Goal: Find specific page/section: Find specific page/section

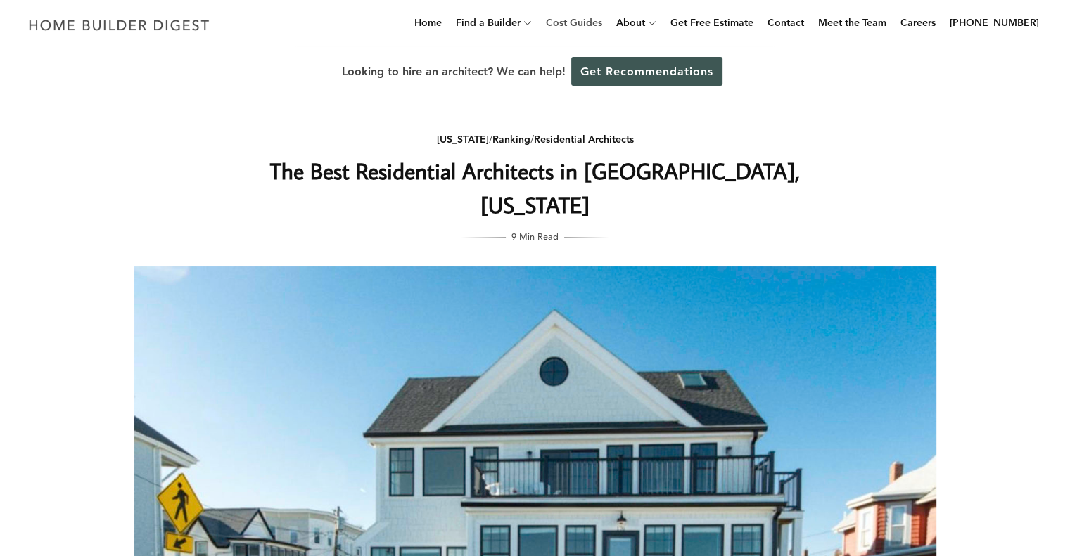
click at [592, 26] on link "Cost Guides" at bounding box center [574, 22] width 68 height 45
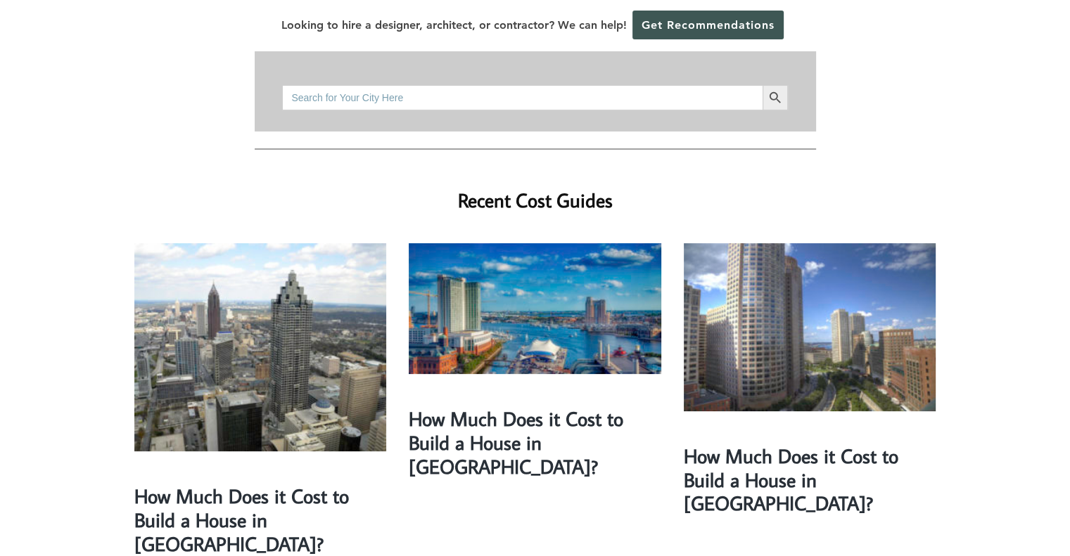
scroll to position [279, 0]
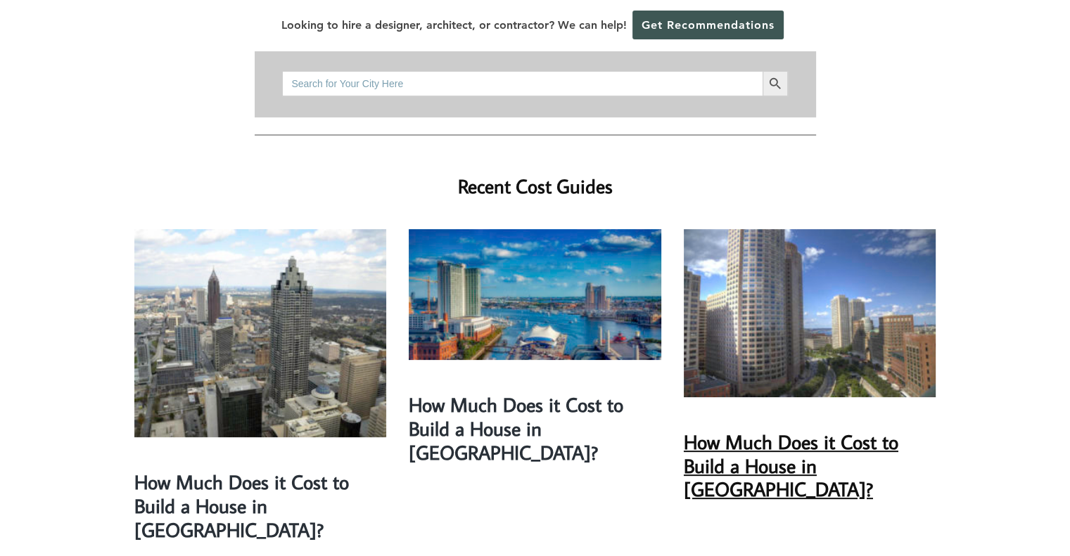
click at [756, 429] on link "How Much Does it Cost to Build a House in [GEOGRAPHIC_DATA]?" at bounding box center [791, 465] width 215 height 73
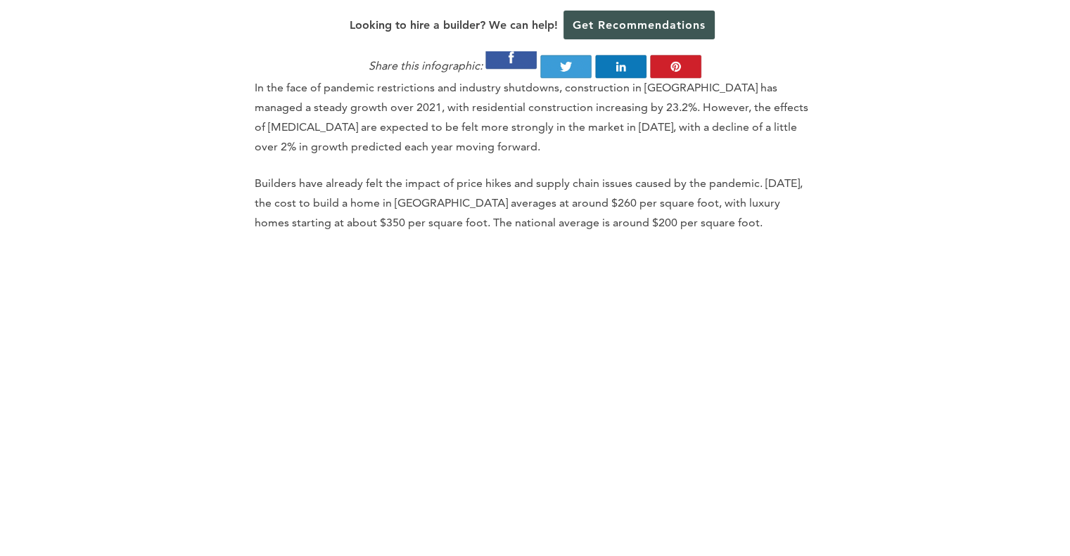
scroll to position [1508, 0]
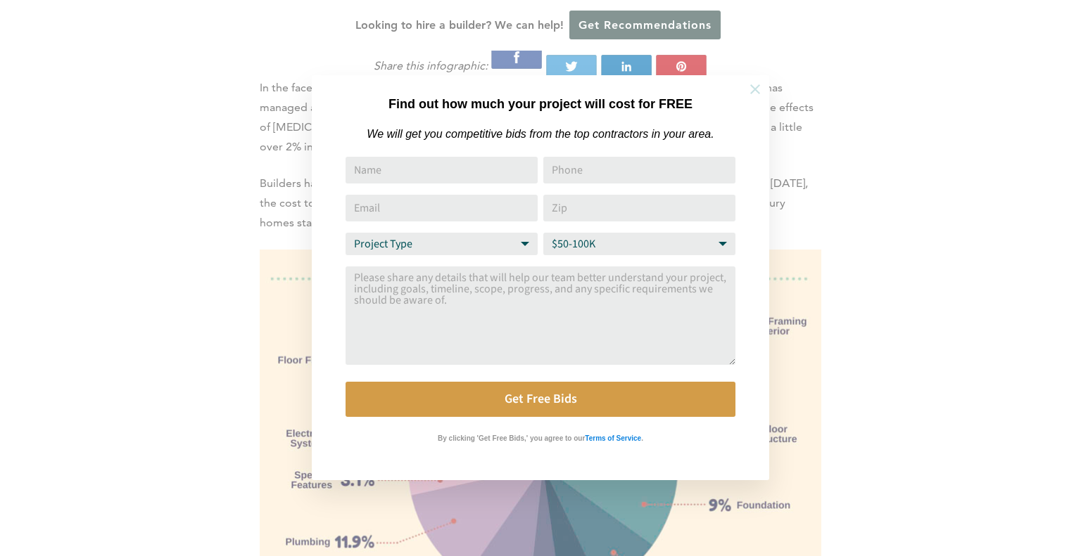
click at [751, 84] on icon at bounding box center [754, 89] width 15 height 15
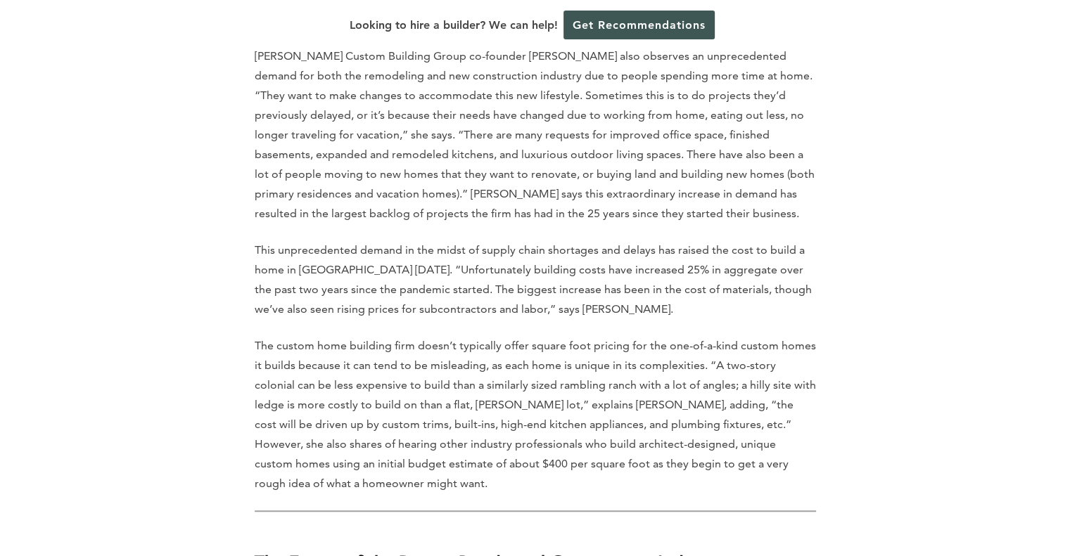
scroll to position [6665, 0]
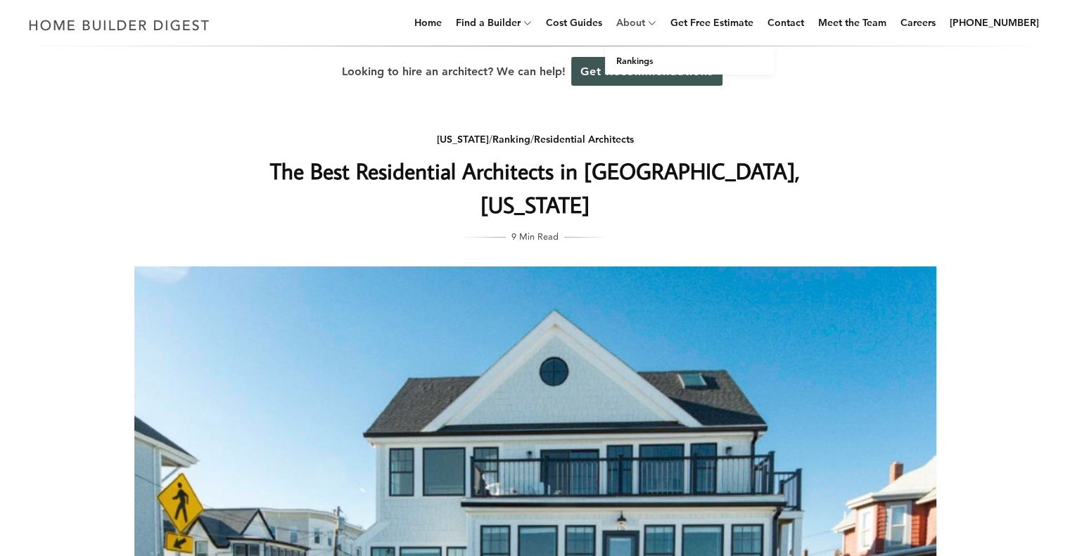
click at [645, 24] on link "About" at bounding box center [628, 22] width 34 height 45
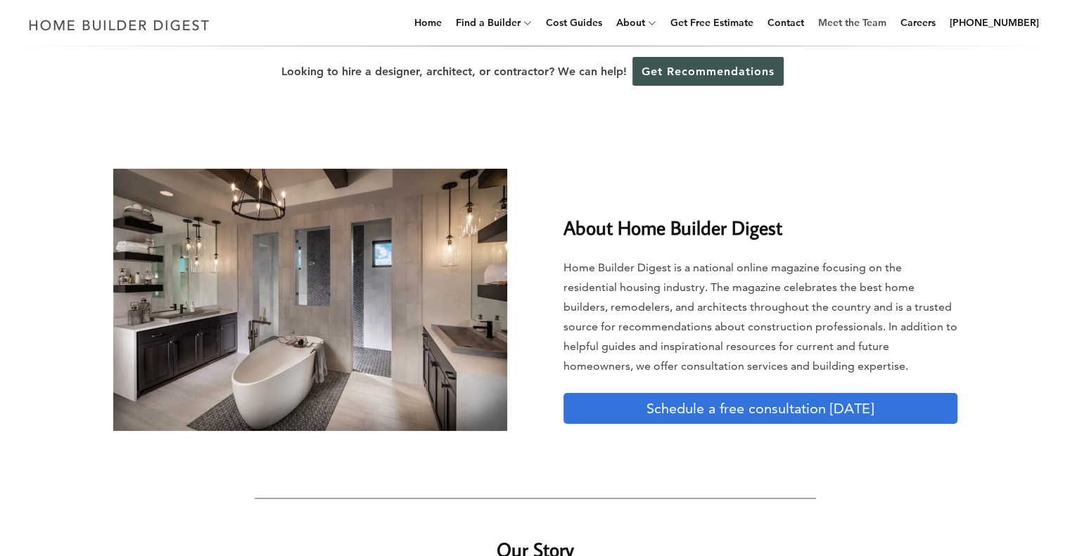
click at [877, 29] on link "Meet the Team" at bounding box center [852, 22] width 79 height 45
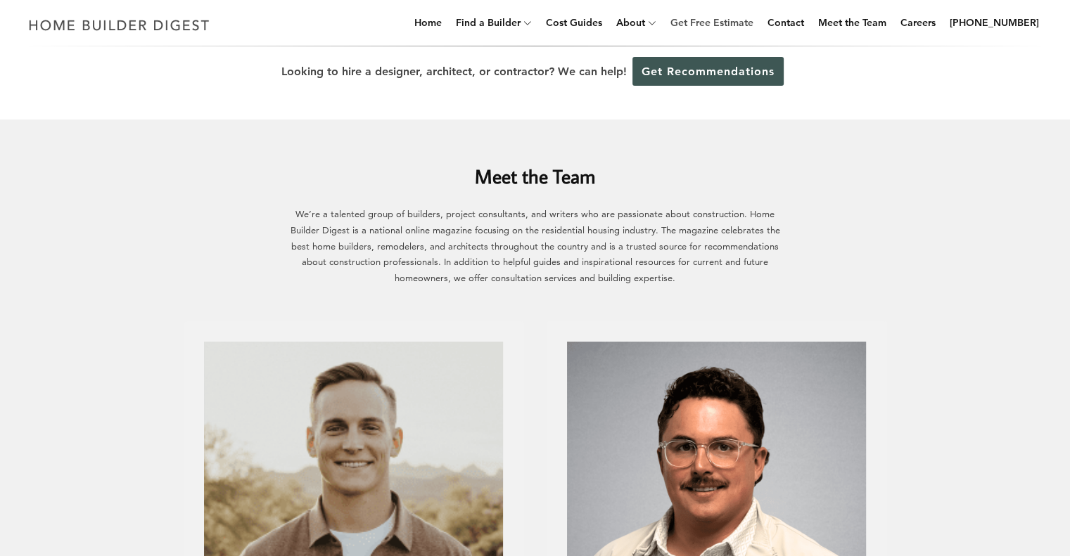
click at [725, 23] on link "Get Free Estimate" at bounding box center [712, 22] width 94 height 45
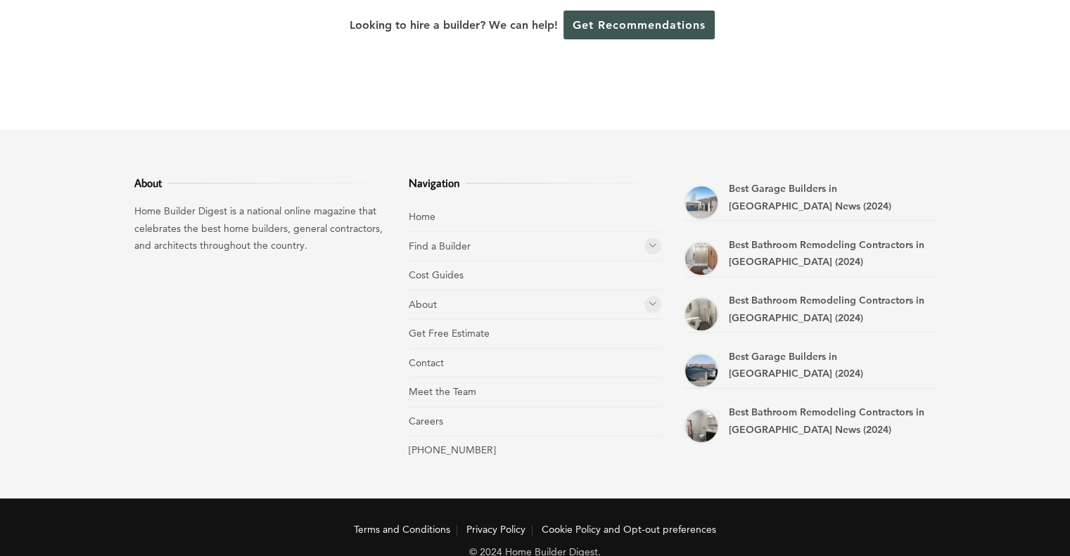
scroll to position [661, 0]
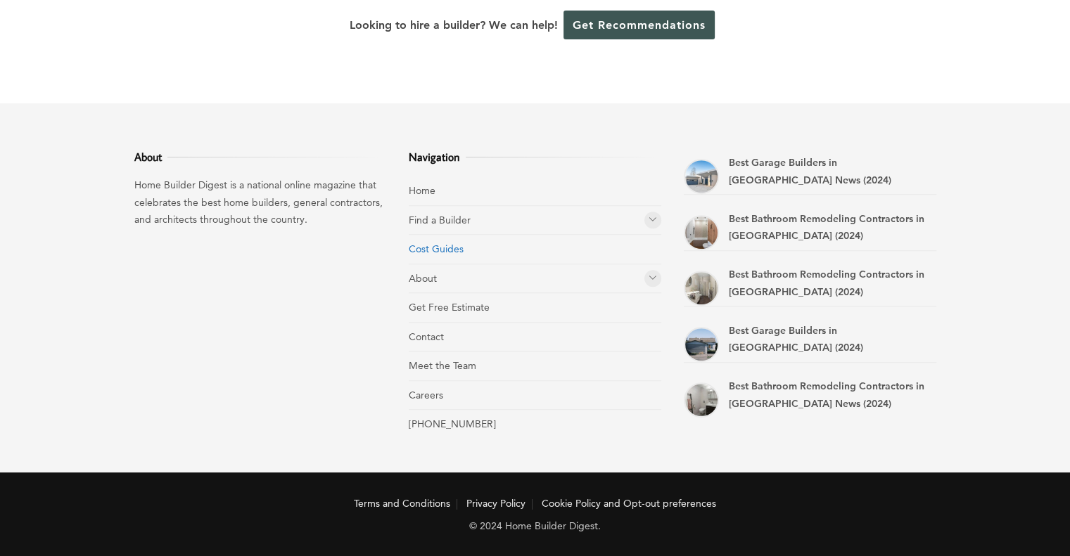
click at [439, 247] on link "Cost Guides" at bounding box center [436, 249] width 55 height 13
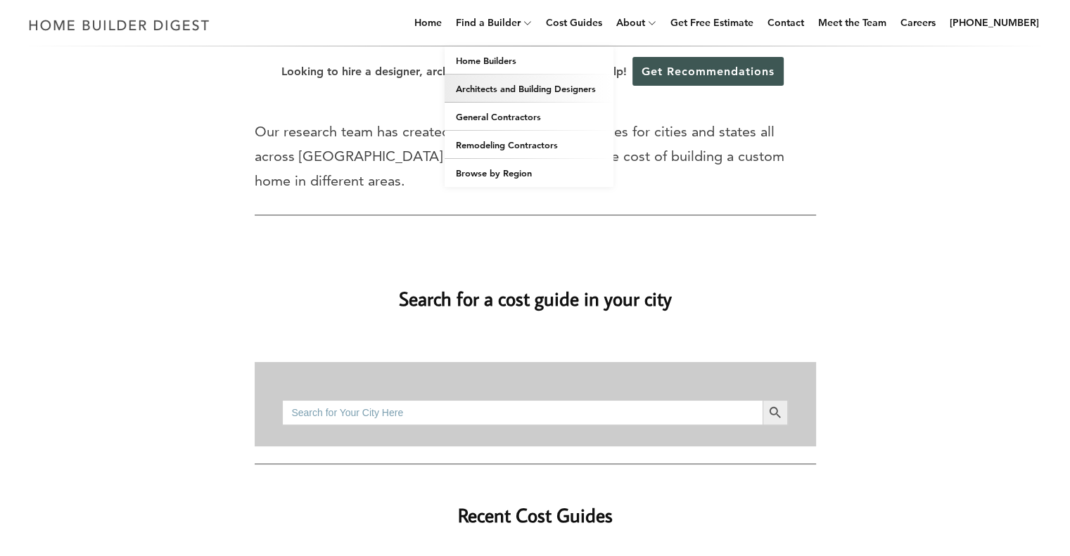
click at [522, 85] on link "Architects and Building Designers" at bounding box center [529, 89] width 169 height 28
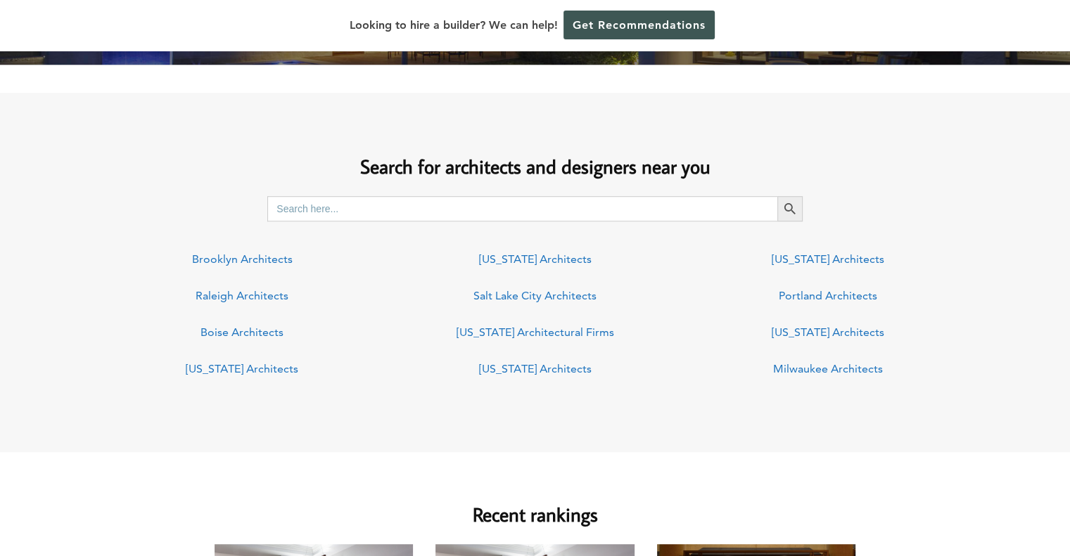
scroll to position [962, 0]
click at [346, 208] on input "Search for:" at bounding box center [522, 208] width 510 height 25
type input "marshfield, [GEOGRAPHIC_DATA]"
click at [794, 210] on icon "Search" at bounding box center [789, 208] width 11 height 11
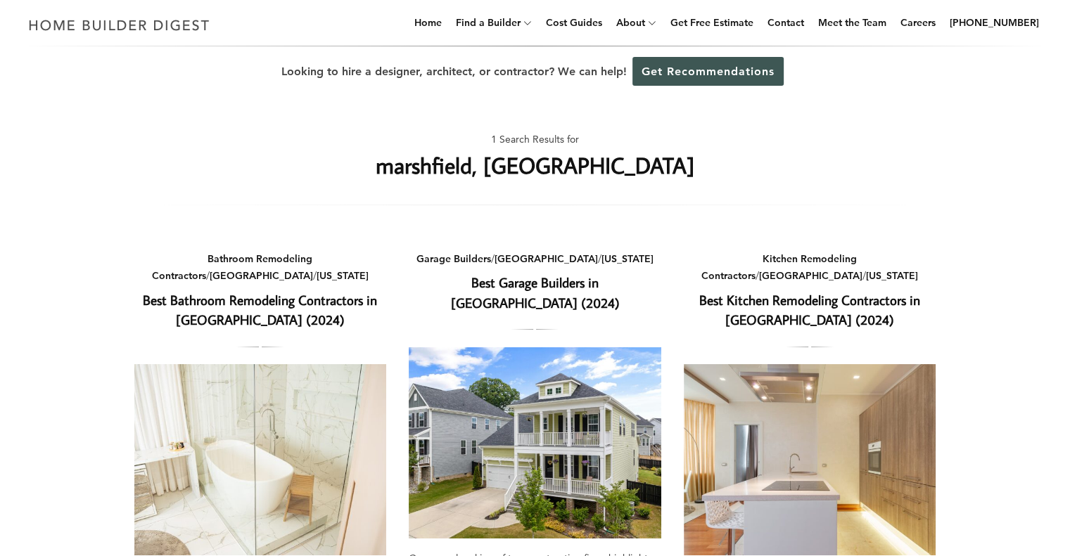
click at [507, 175] on h1 "marshfield, [GEOGRAPHIC_DATA]" at bounding box center [535, 165] width 319 height 34
